Goal: Information Seeking & Learning: Learn about a topic

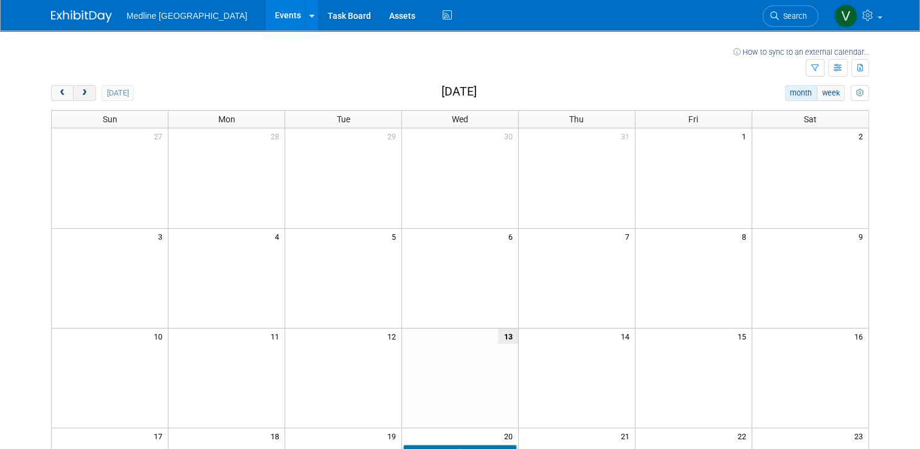
click at [73, 97] on button "next" at bounding box center [84, 93] width 23 height 16
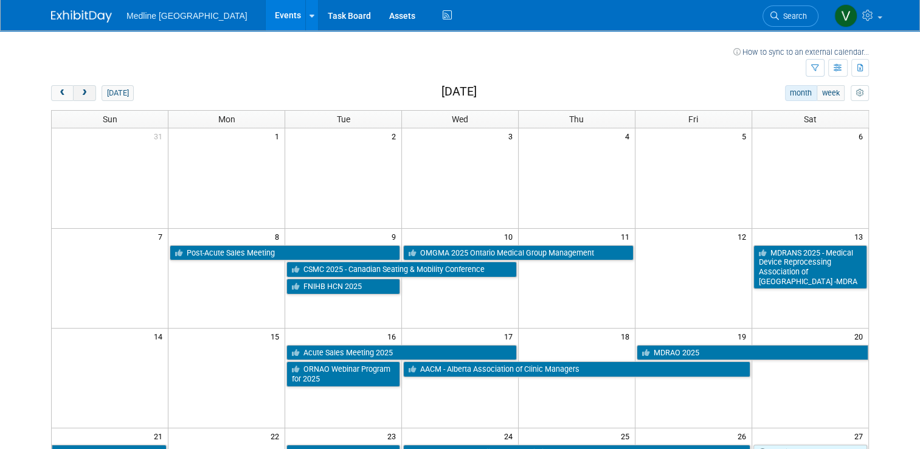
click at [73, 97] on button "next" at bounding box center [84, 93] width 23 height 16
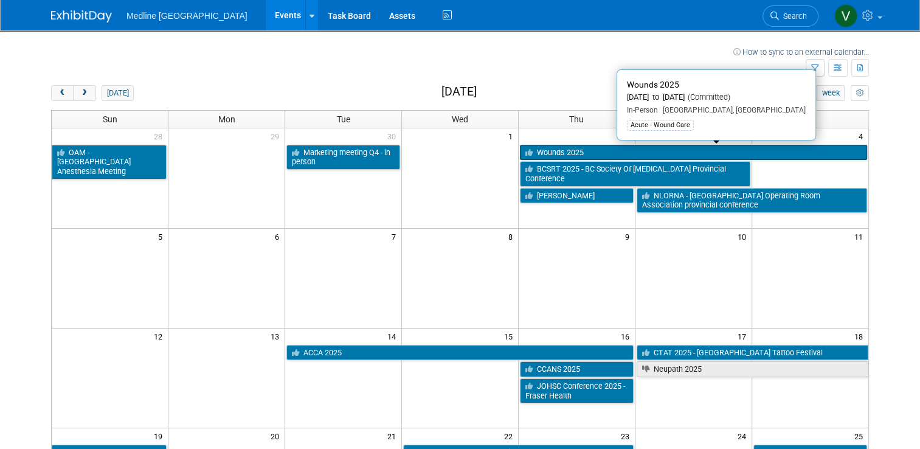
click at [566, 152] on link "Wounds 2025" at bounding box center [693, 153] width 347 height 16
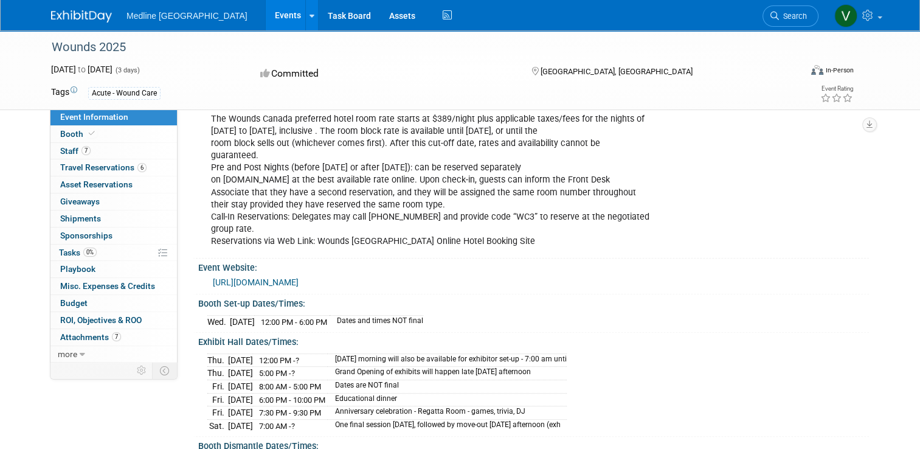
scroll to position [426, 0]
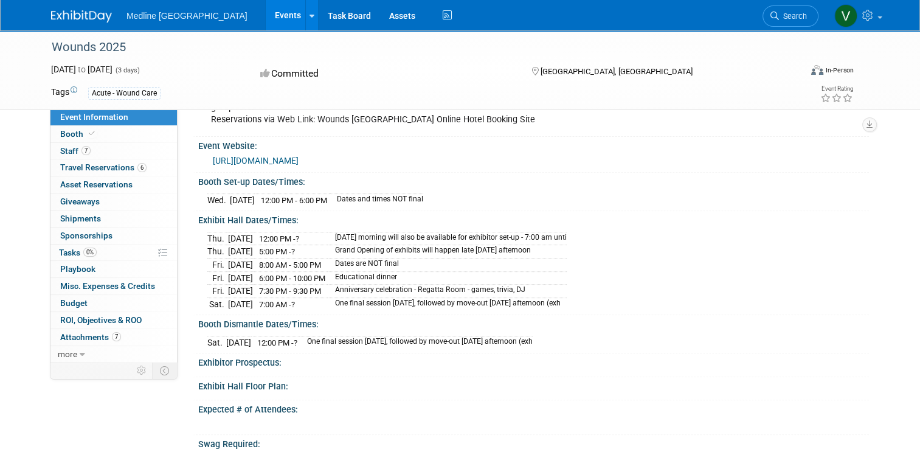
click at [228, 272] on td "Oct 3, 2025" at bounding box center [240, 265] width 25 height 13
drag, startPoint x: 227, startPoint y: 286, endPoint x: 275, endPoint y: 286, distance: 47.4
click at [275, 269] on span "8:00 AM - 5:00 PM" at bounding box center [290, 264] width 62 height 9
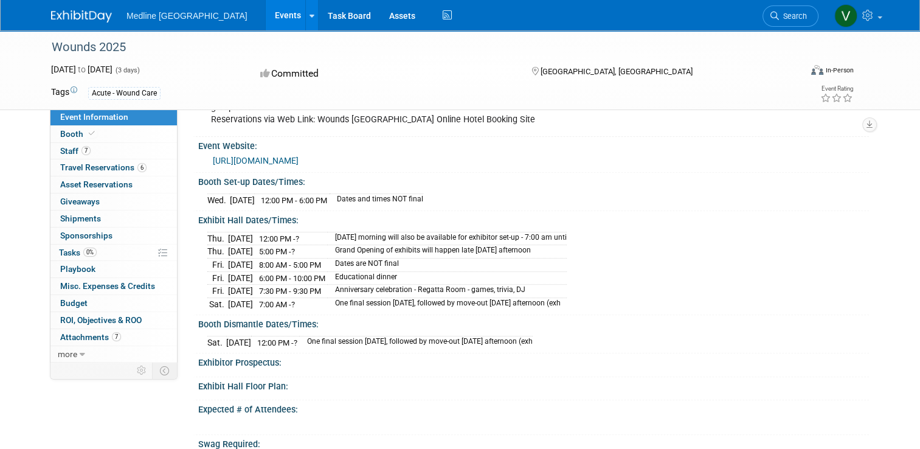
drag, startPoint x: 380, startPoint y: 268, endPoint x: 393, endPoint y: 269, distance: 13.4
click at [380, 259] on td "Grand Opening of exhibits will happen late Thursday afternoon" at bounding box center [447, 251] width 239 height 13
click at [314, 269] on span "8:00 AM - 5:00 PM" at bounding box center [290, 264] width 62 height 9
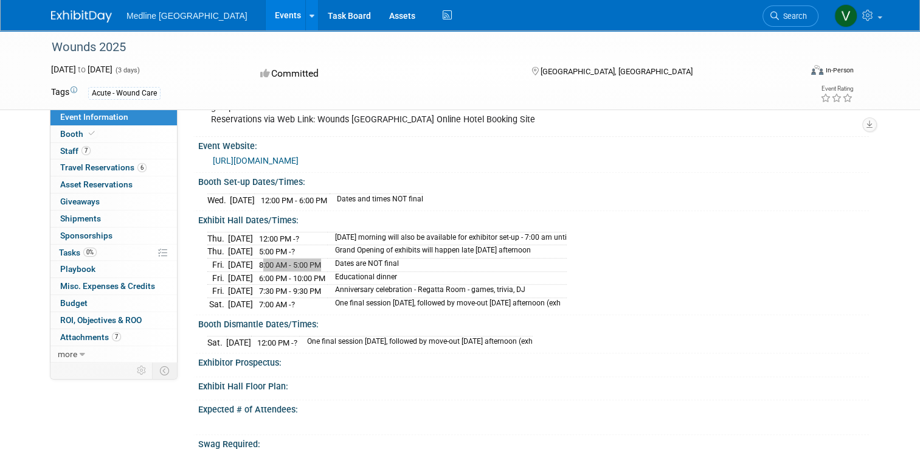
scroll to position [122, 0]
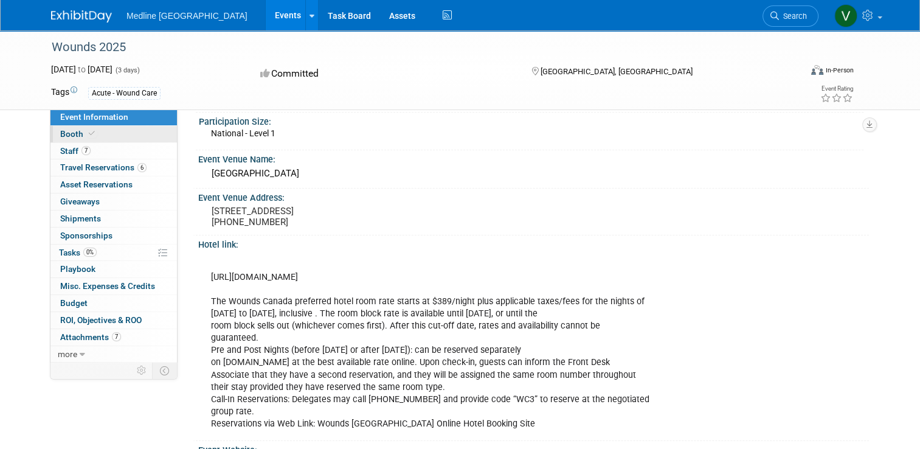
click at [66, 136] on span "Booth" at bounding box center [78, 134] width 37 height 10
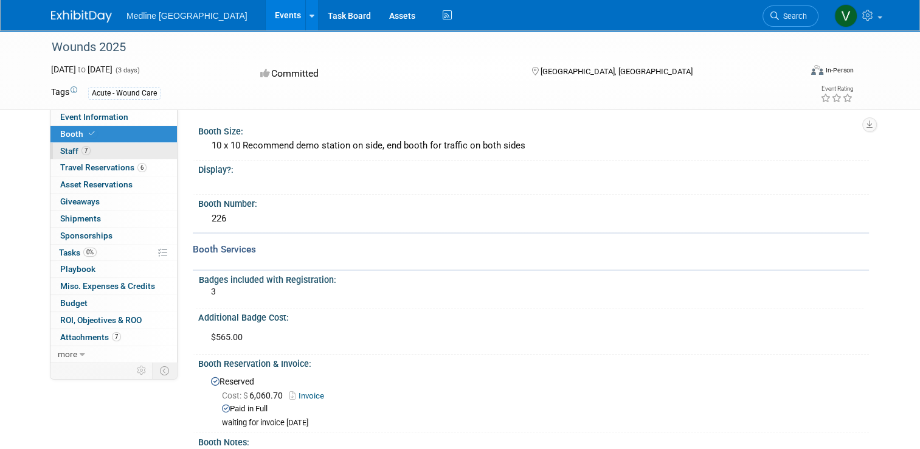
click at [66, 154] on span "Staff 7" at bounding box center [75, 151] width 30 height 10
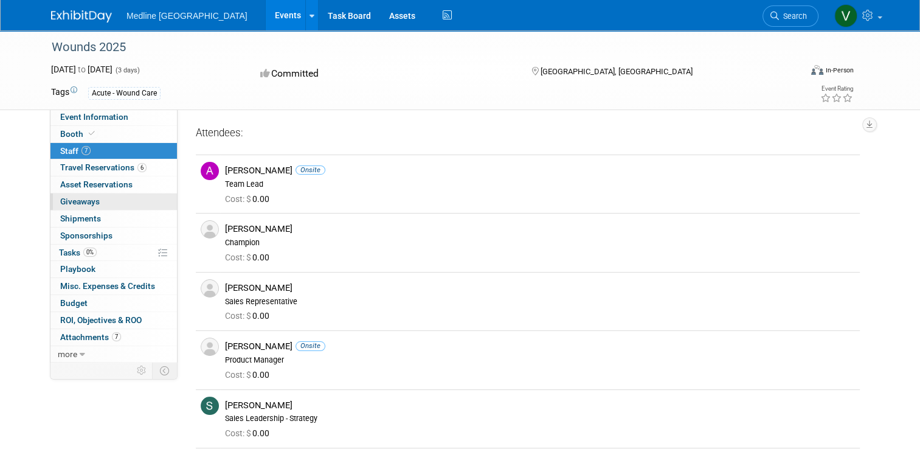
click at [77, 200] on span "Giveaways 0" at bounding box center [80, 201] width 40 height 10
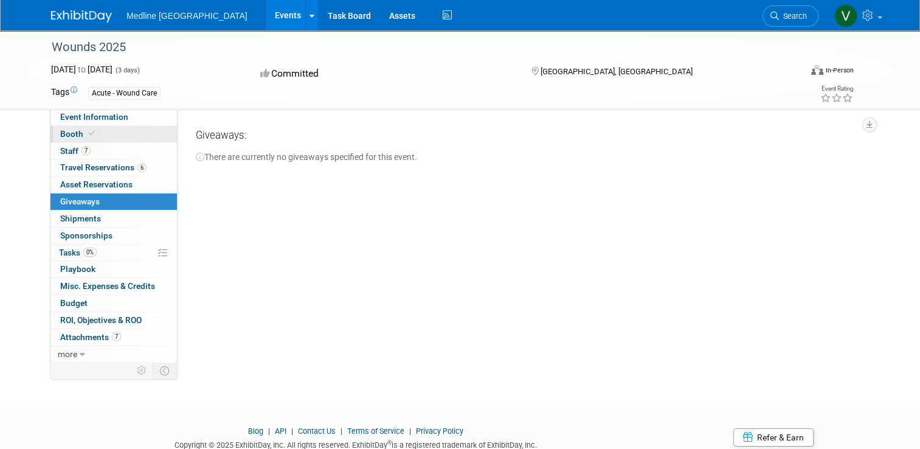
click at [86, 129] on span at bounding box center [91, 133] width 11 height 9
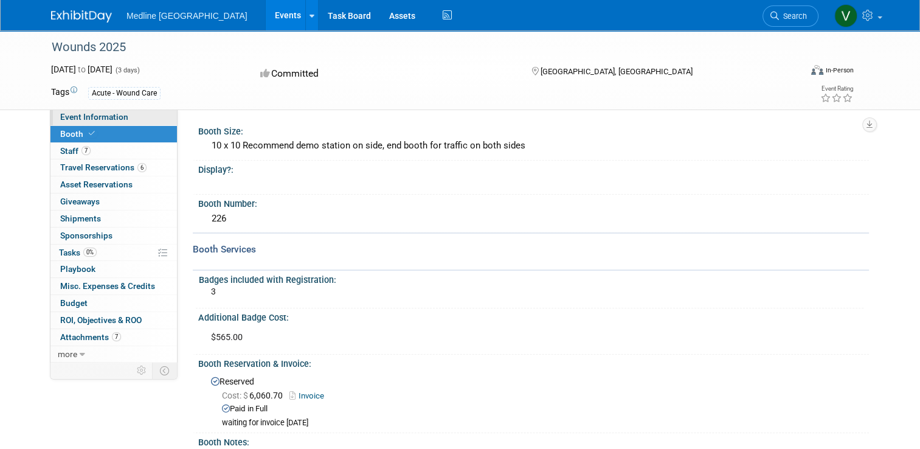
click at [84, 119] on span "Event Information" at bounding box center [94, 117] width 68 height 10
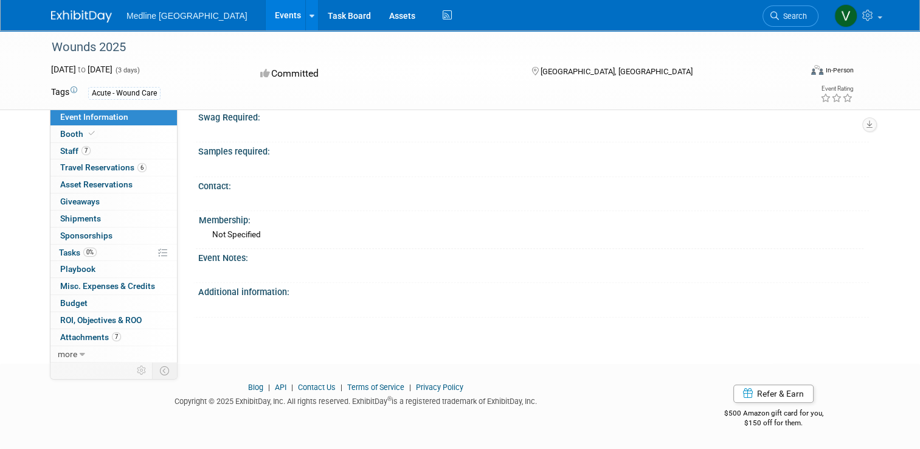
scroll to position [522, 0]
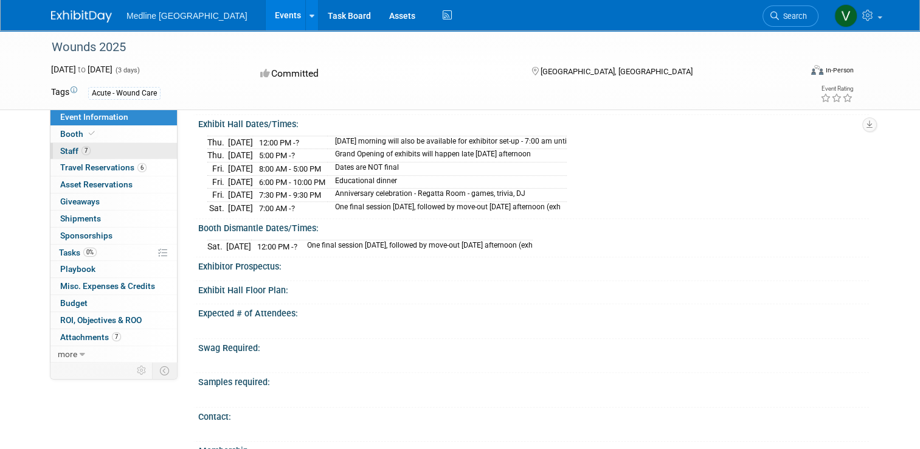
click at [63, 150] on span "Staff 7" at bounding box center [75, 151] width 30 height 10
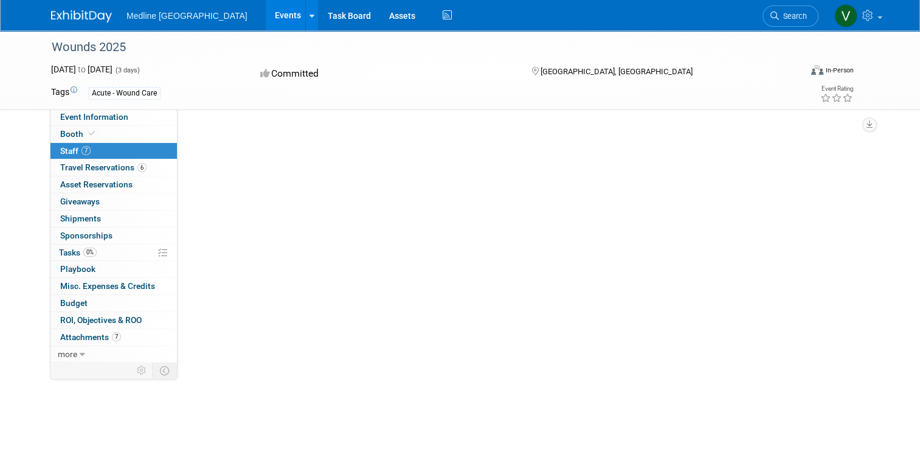
scroll to position [0, 0]
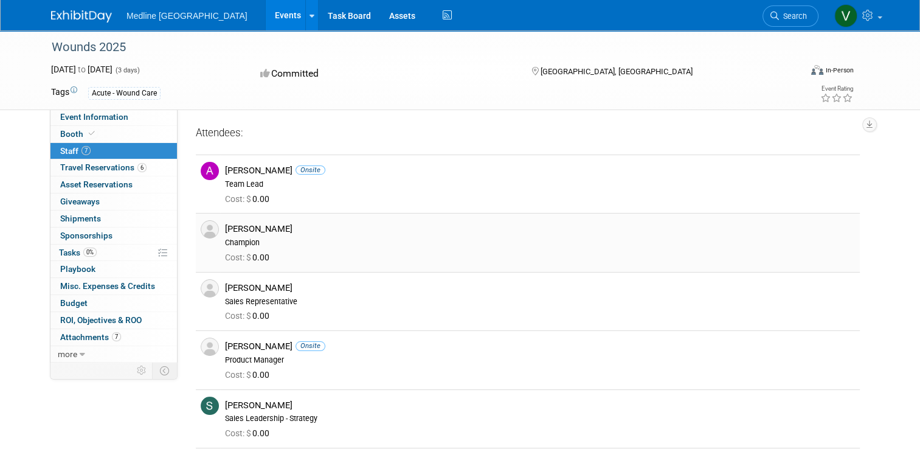
click at [226, 230] on div "Deanna Lundstrom" at bounding box center [540, 229] width 630 height 12
click at [81, 122] on span "Event Information" at bounding box center [94, 117] width 68 height 10
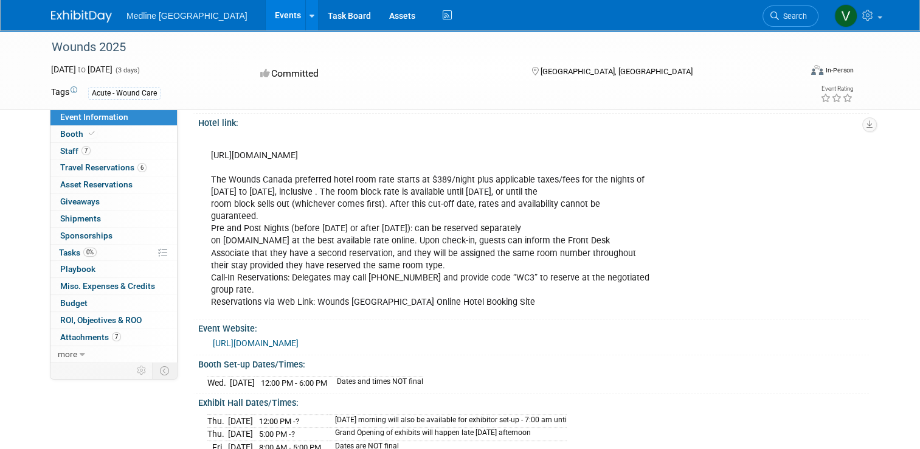
scroll to position [487, 0]
